Goal: Share content: Share content

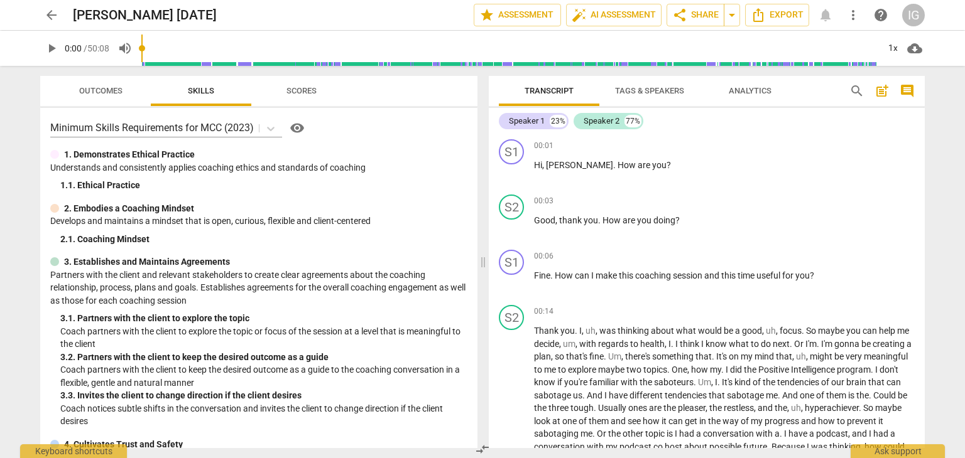
click at [642, 84] on span "Tags & Speakers" at bounding box center [649, 91] width 99 height 17
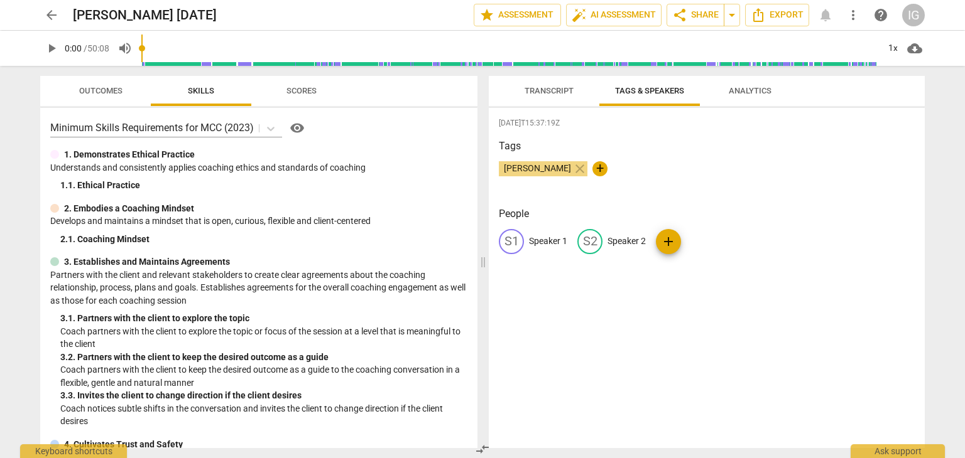
click at [542, 235] on p "Speaker 1" at bounding box center [548, 241] width 38 height 13
type input "[PERSON_NAME]"
click at [698, 241] on p "Speaker 2" at bounding box center [708, 241] width 38 height 13
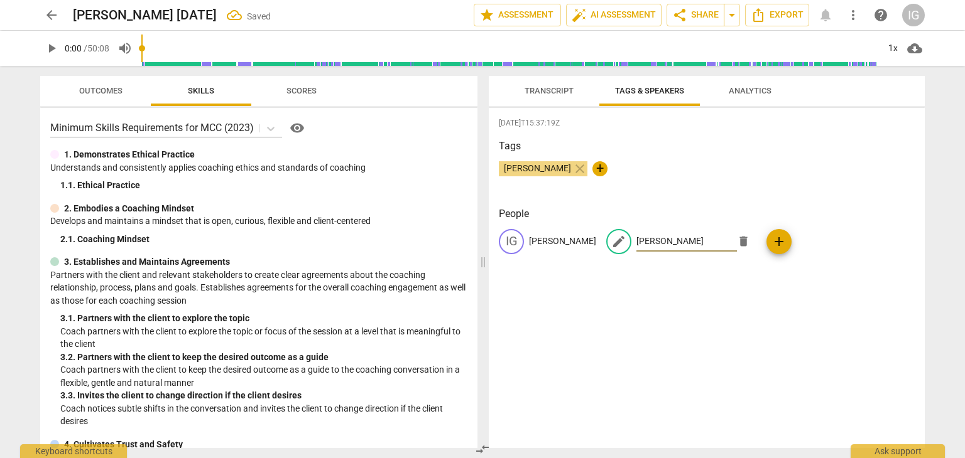
type input "[PERSON_NAME]"
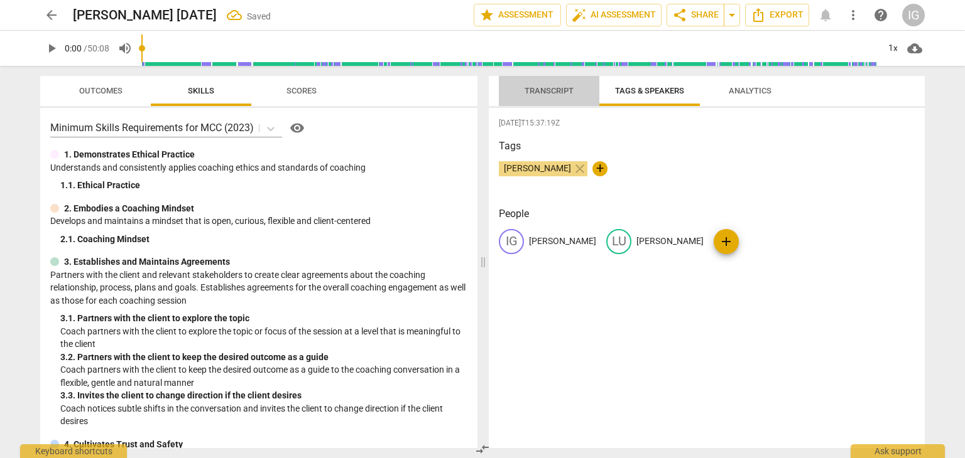
click at [541, 84] on span "Transcript" at bounding box center [548, 91] width 79 height 17
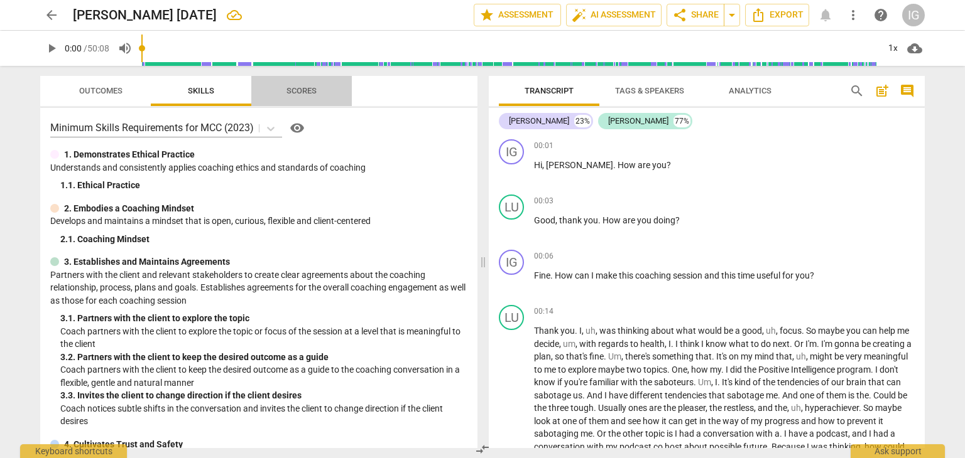
click at [306, 86] on span "Scores" at bounding box center [301, 90] width 30 height 9
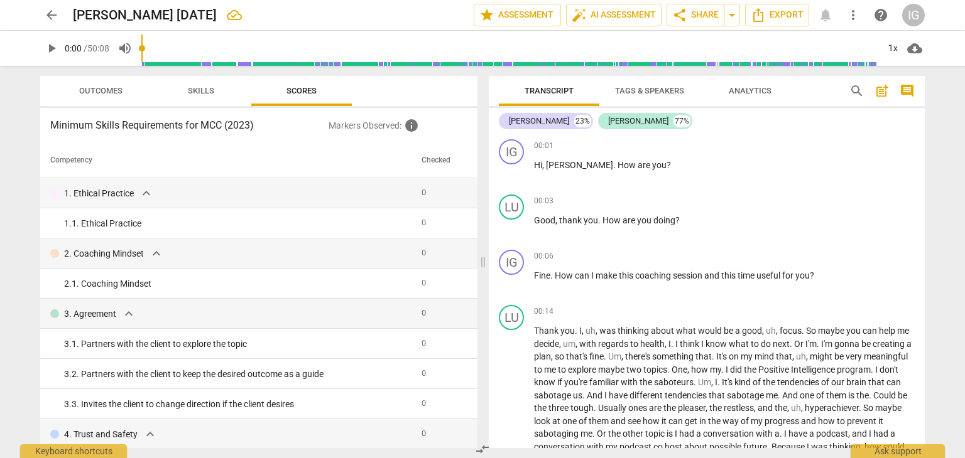
click at [754, 89] on span "Analytics" at bounding box center [749, 90] width 43 height 9
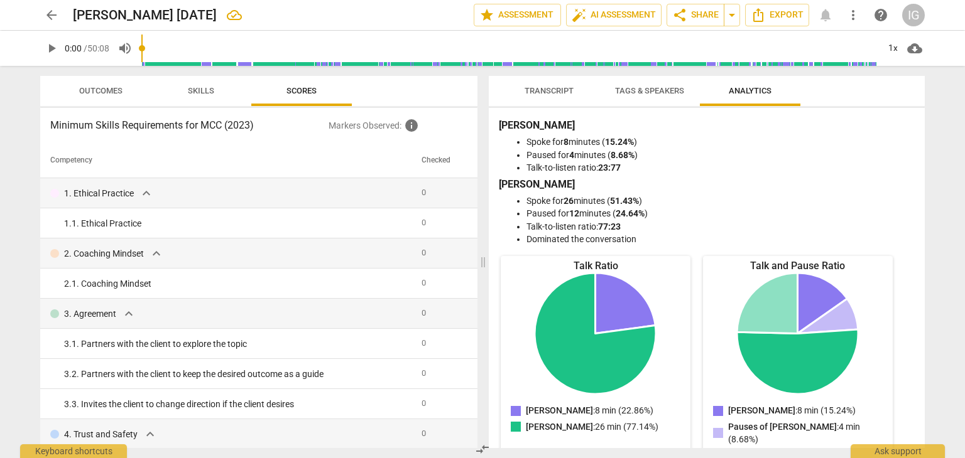
click at [374, 123] on p "Markers Observed : info" at bounding box center [397, 125] width 139 height 15
click at [354, 124] on p "Markers Observed : info" at bounding box center [397, 125] width 139 height 15
click at [94, 87] on span "Outcomes" at bounding box center [100, 90] width 43 height 9
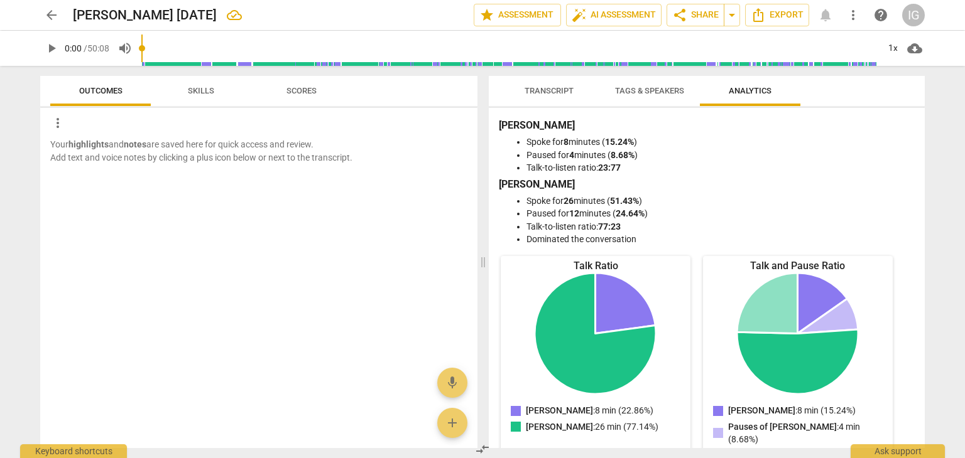
click at [549, 86] on span "Transcript" at bounding box center [548, 90] width 49 height 9
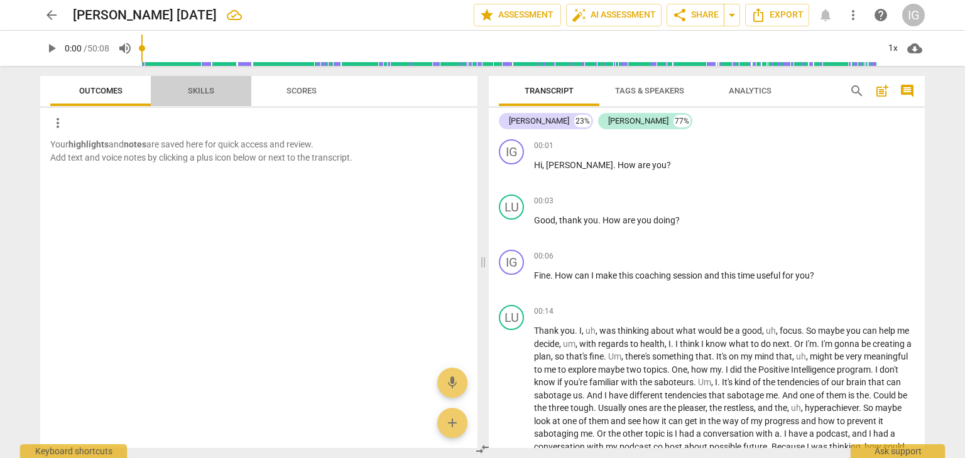
click at [200, 89] on span "Skills" at bounding box center [201, 90] width 26 height 9
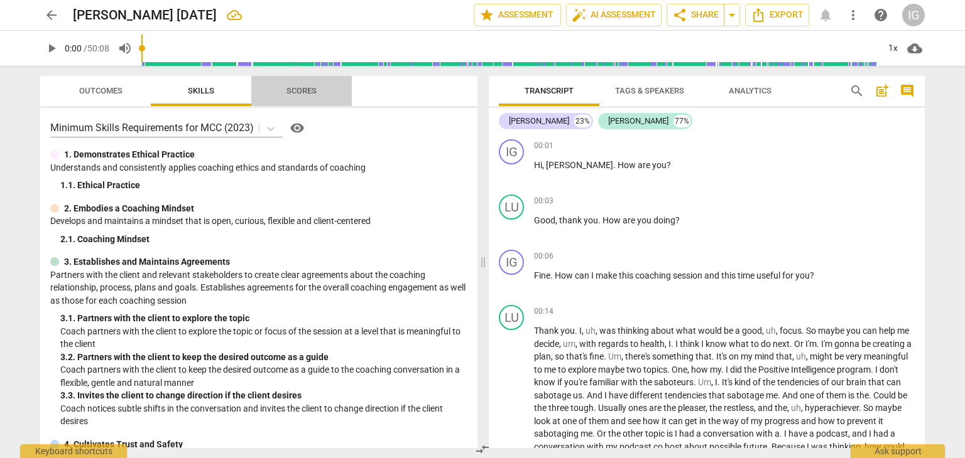
click at [295, 90] on span "Scores" at bounding box center [301, 90] width 30 height 9
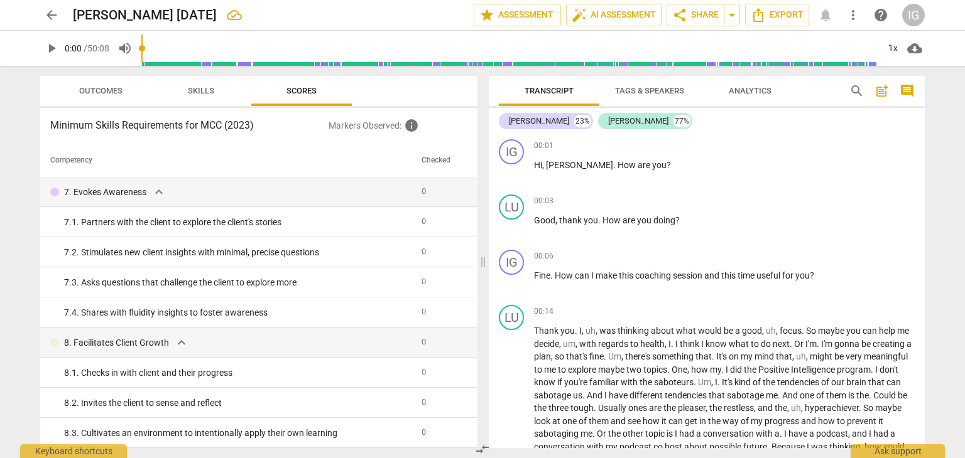
scroll to position [625, 0]
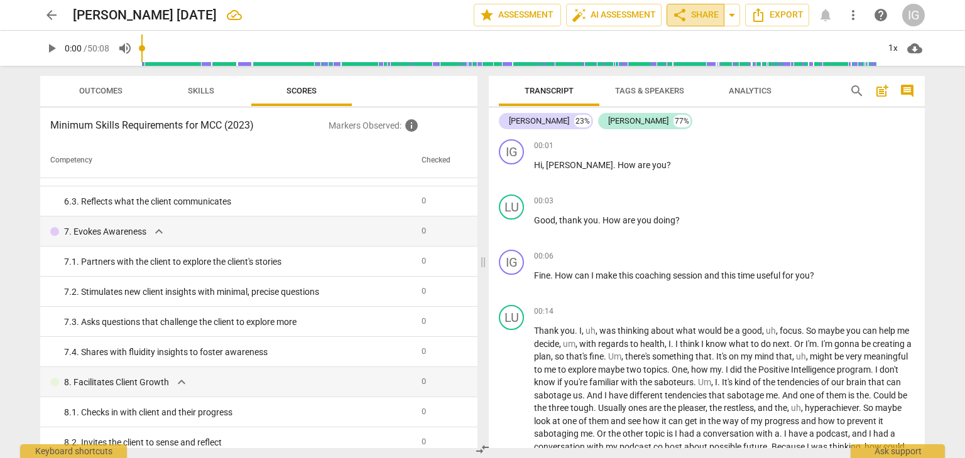
click at [688, 14] on span "share Share" at bounding box center [695, 15] width 46 height 15
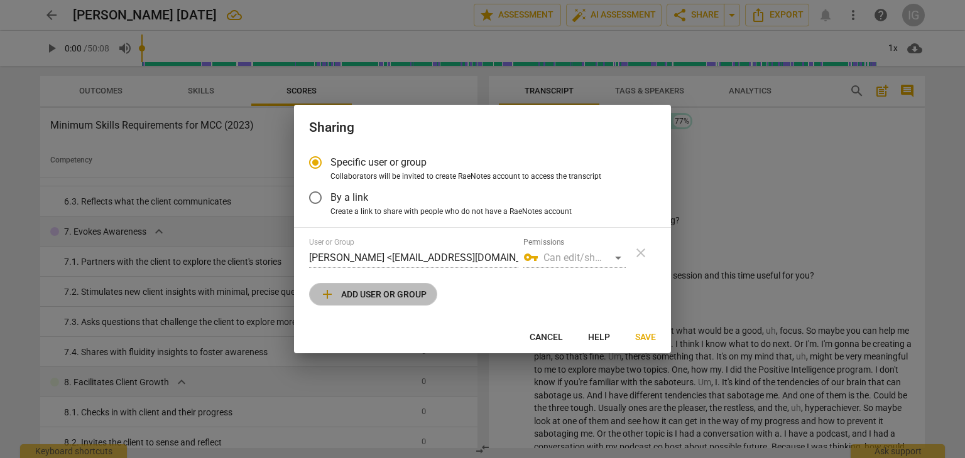
click at [403, 291] on span "add Add user or group" at bounding box center [373, 294] width 107 height 15
radio input "false"
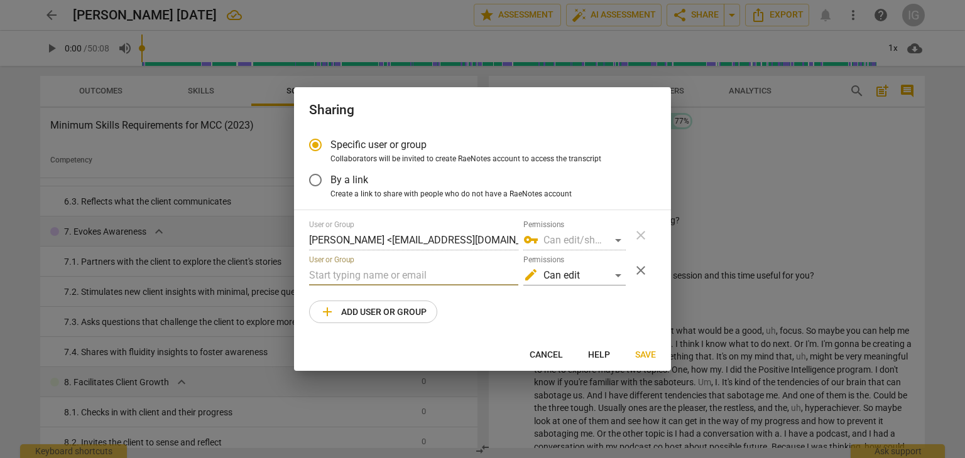
click at [349, 280] on input "text" at bounding box center [413, 276] width 209 height 20
type input "m"
paste input "[EMAIL_ADDRESS][DOMAIN_NAME]"
type input "[EMAIL_ADDRESS][DOMAIN_NAME]"
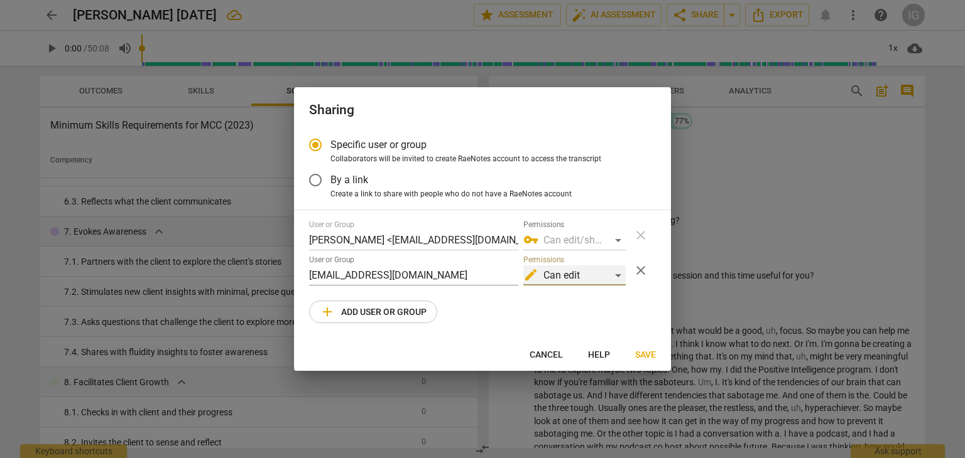
click at [617, 274] on div "edit Can edit" at bounding box center [574, 276] width 102 height 20
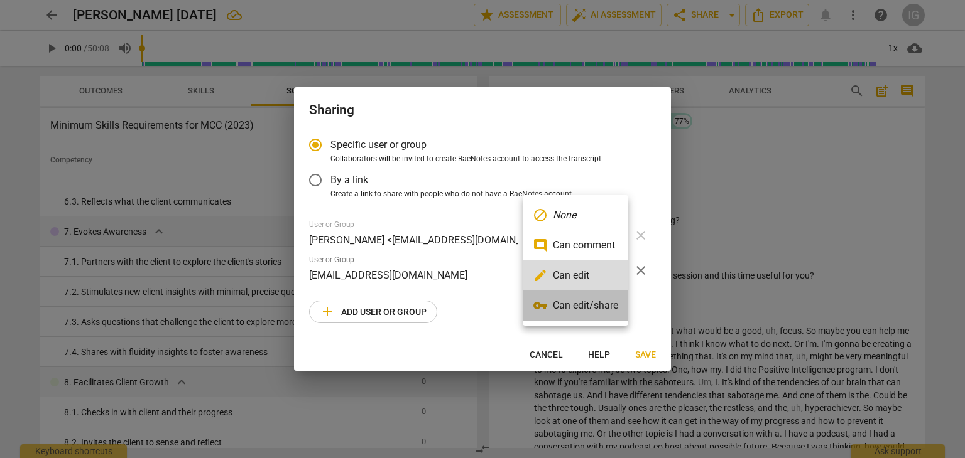
click at [592, 307] on li "vpn_key Can edit/share" at bounding box center [575, 306] width 106 height 30
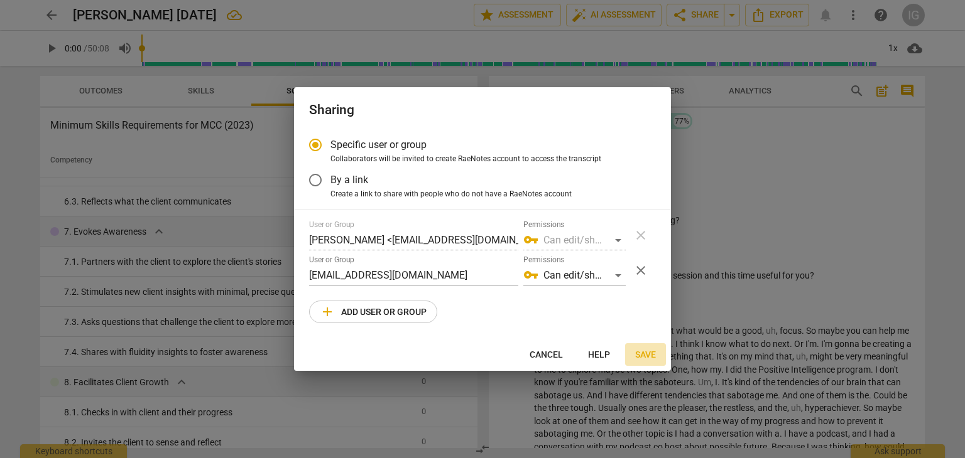
click at [652, 351] on span "Save" at bounding box center [645, 355] width 21 height 13
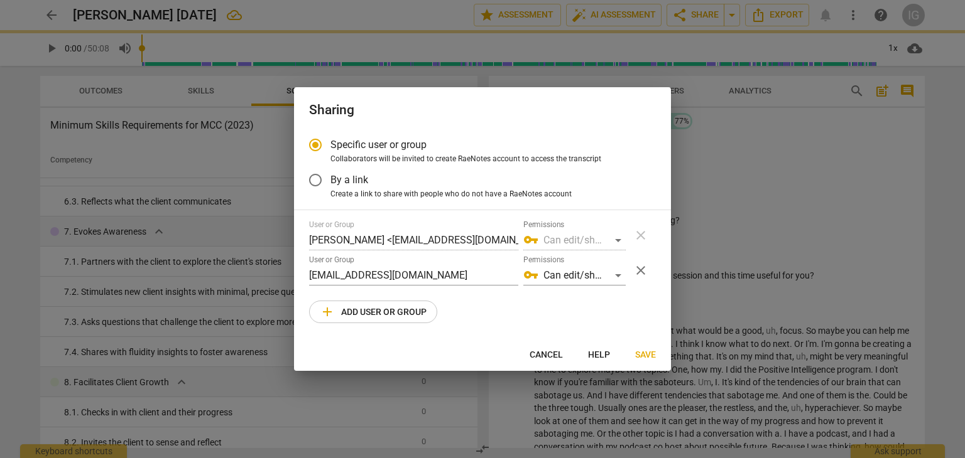
radio input "false"
type input "[PERSON_NAME] <[EMAIL_ADDRESS][DOMAIN_NAME]>"
